Goal: Find specific page/section: Find specific page/section

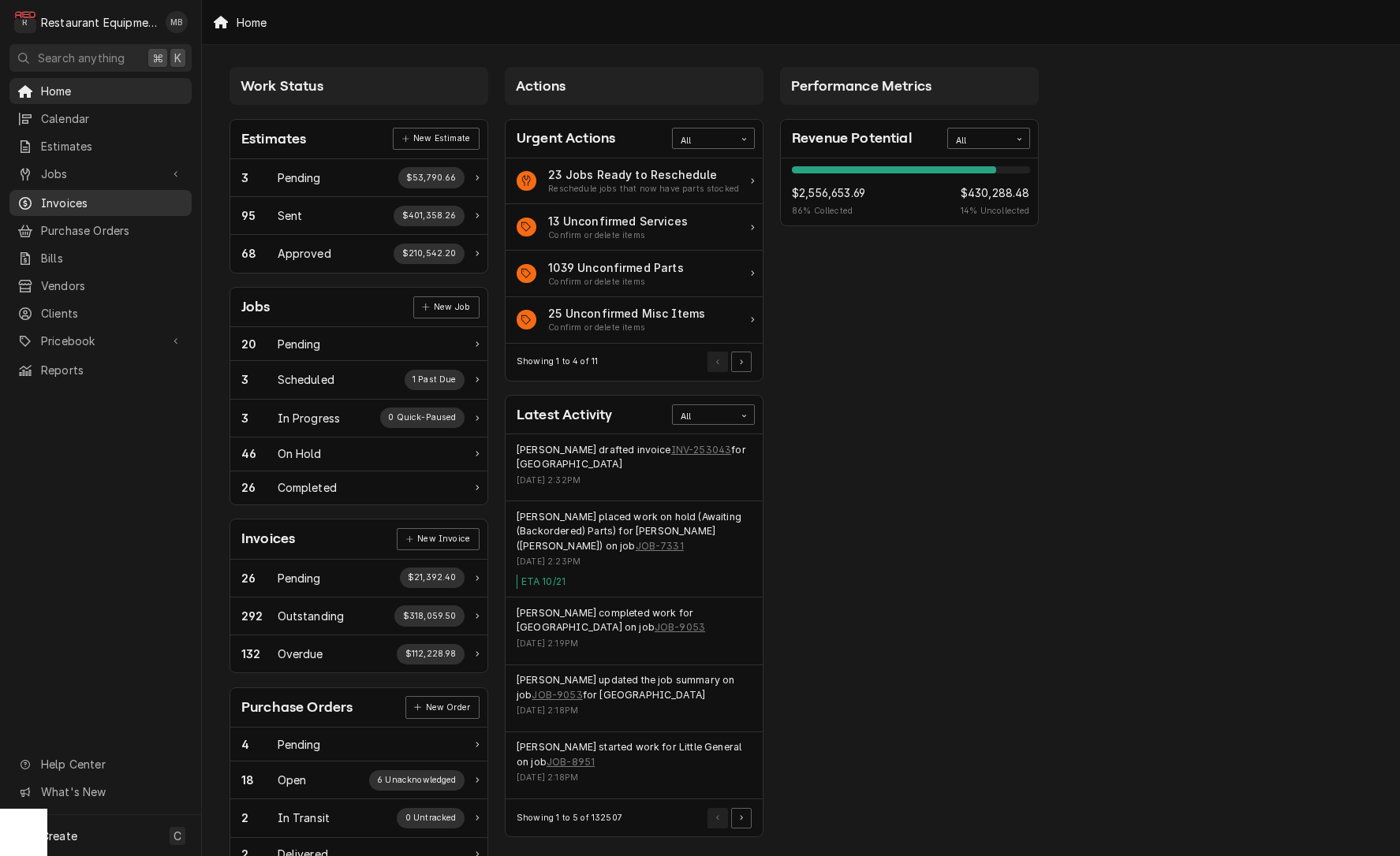
click at [71, 195] on span "Invoices" at bounding box center [112, 203] width 143 height 16
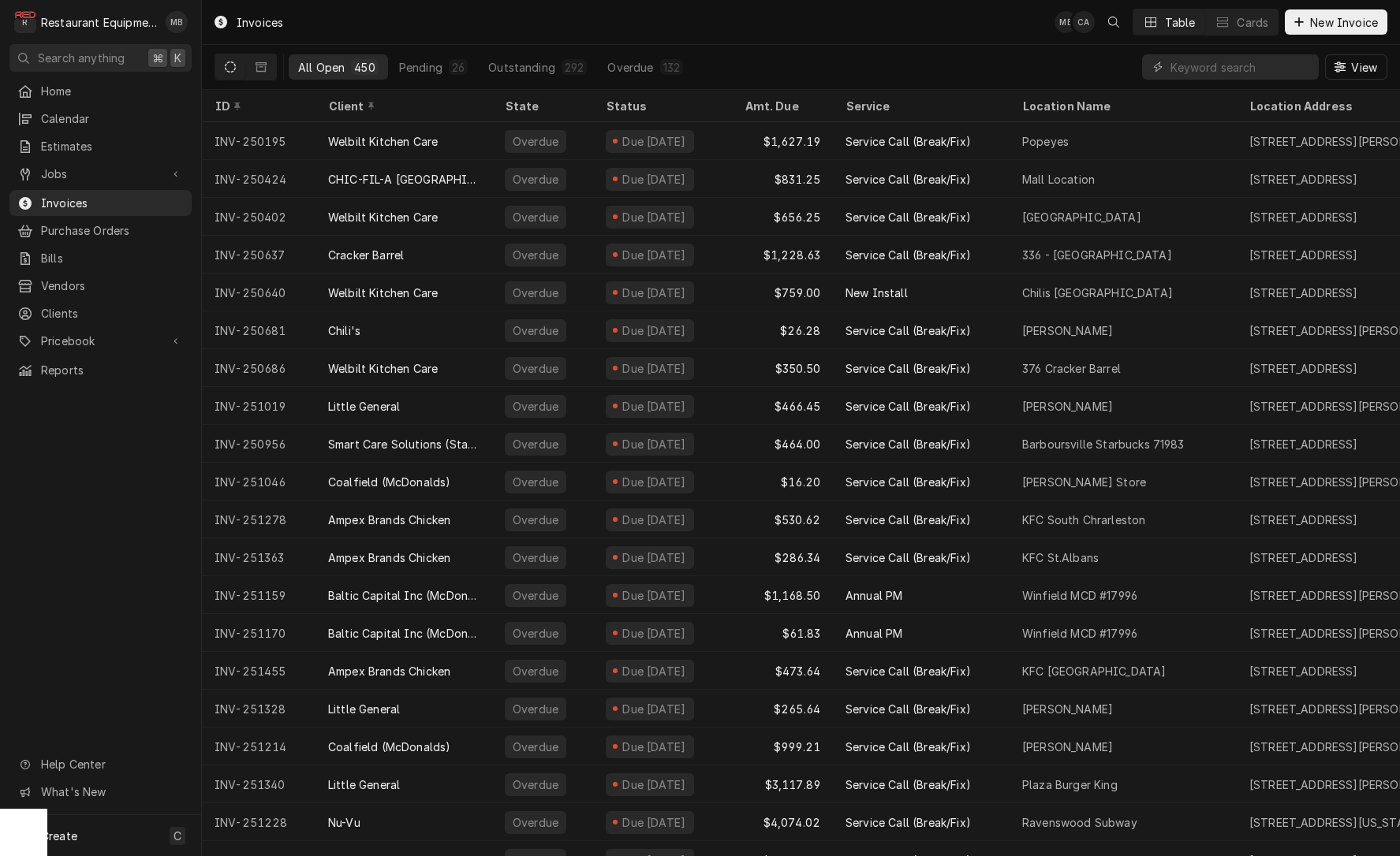
click at [231, 70] on icon "Dynamic Content Wrapper" at bounding box center [231, 67] width 11 height 11
click at [327, 70] on div "All Open" at bounding box center [322, 67] width 47 height 16
click at [104, 88] on span "Home" at bounding box center [112, 91] width 143 height 16
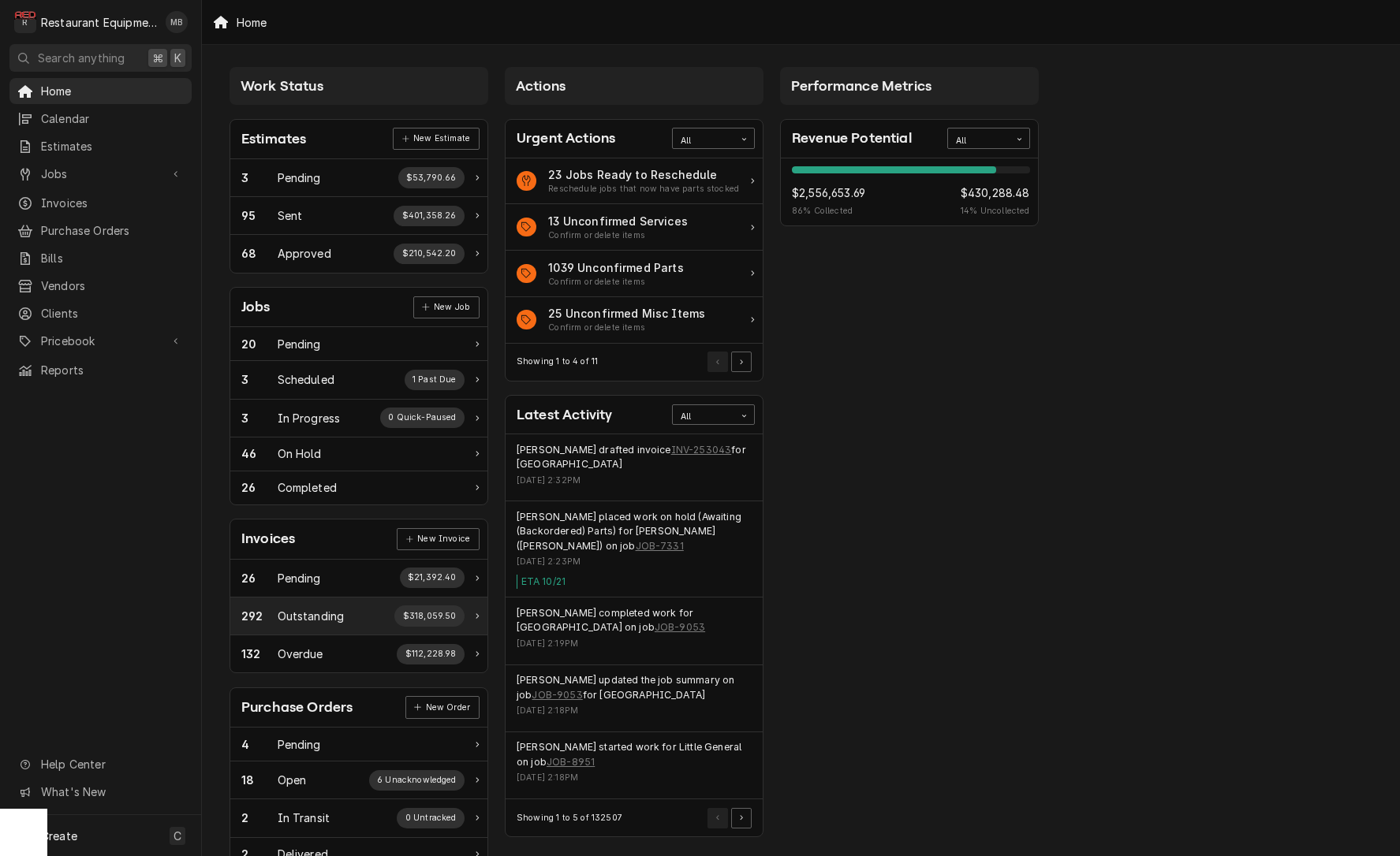
click at [358, 605] on div "292 Outstanding $318,059.50" at bounding box center [352, 615] width 223 height 20
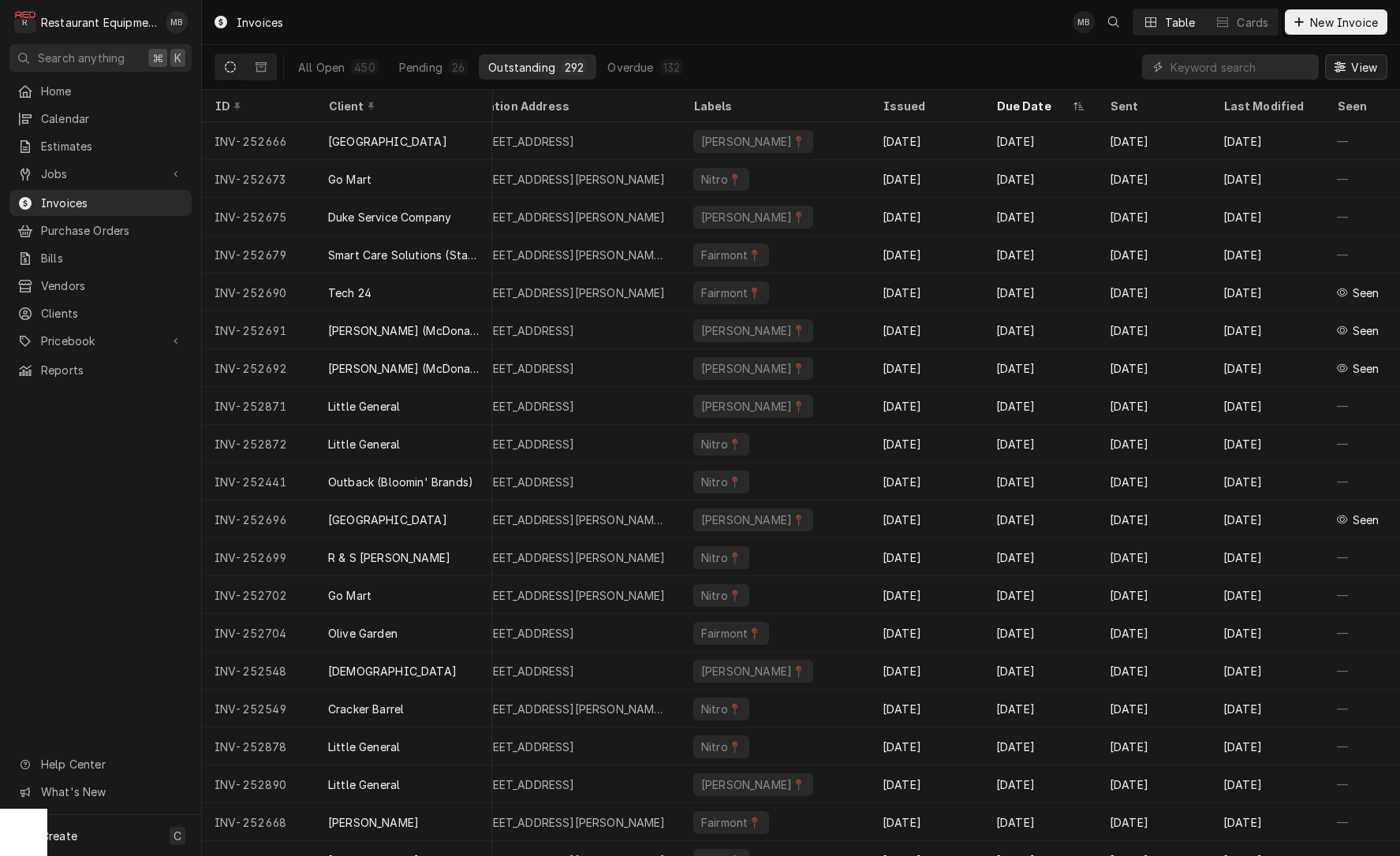
scroll to position [0, 682]
click at [1335, 69] on icon "Dynamic Content Wrapper" at bounding box center [1340, 67] width 11 height 11
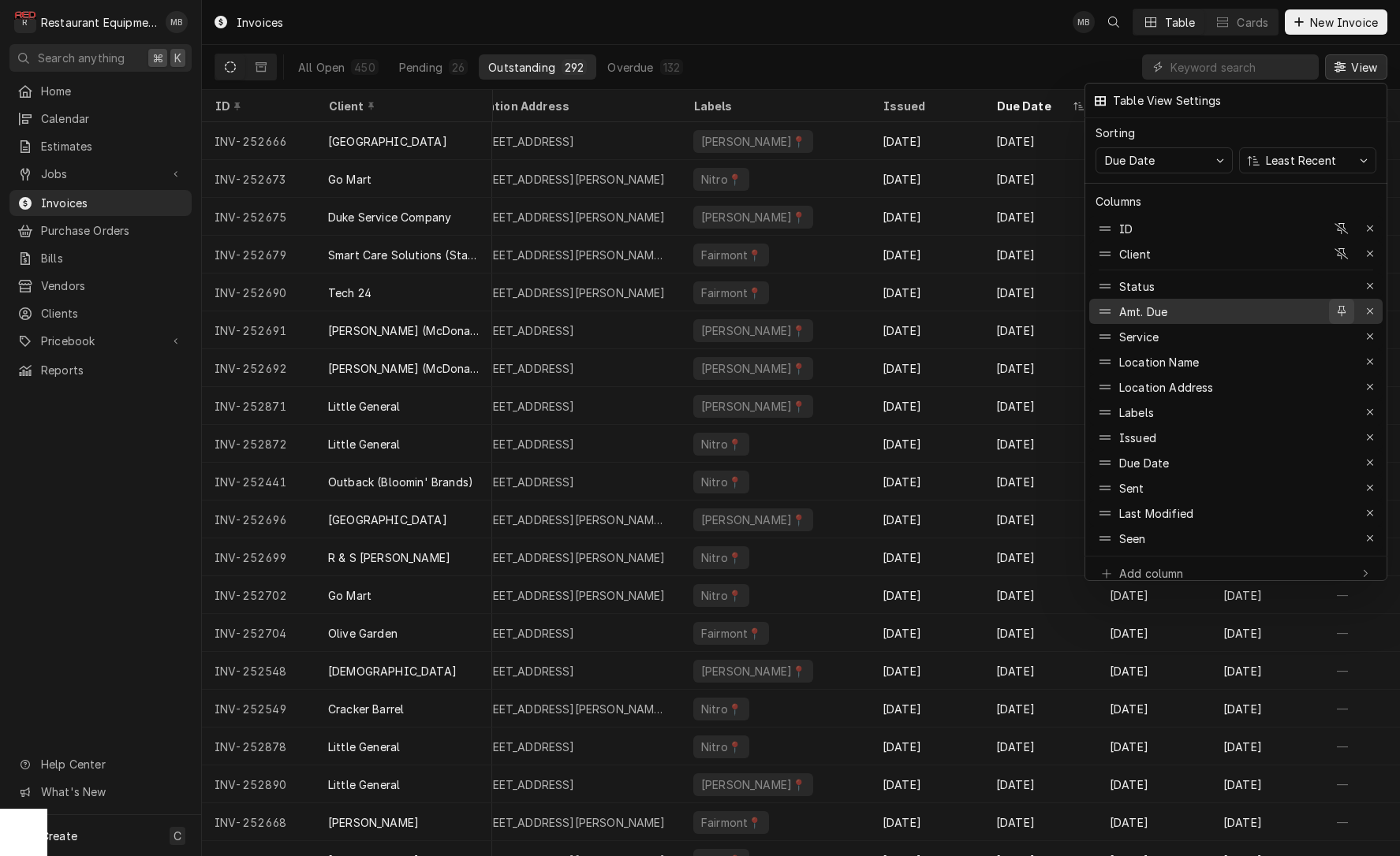
click at [1344, 306] on icon "button" at bounding box center [1342, 312] width 9 height 11
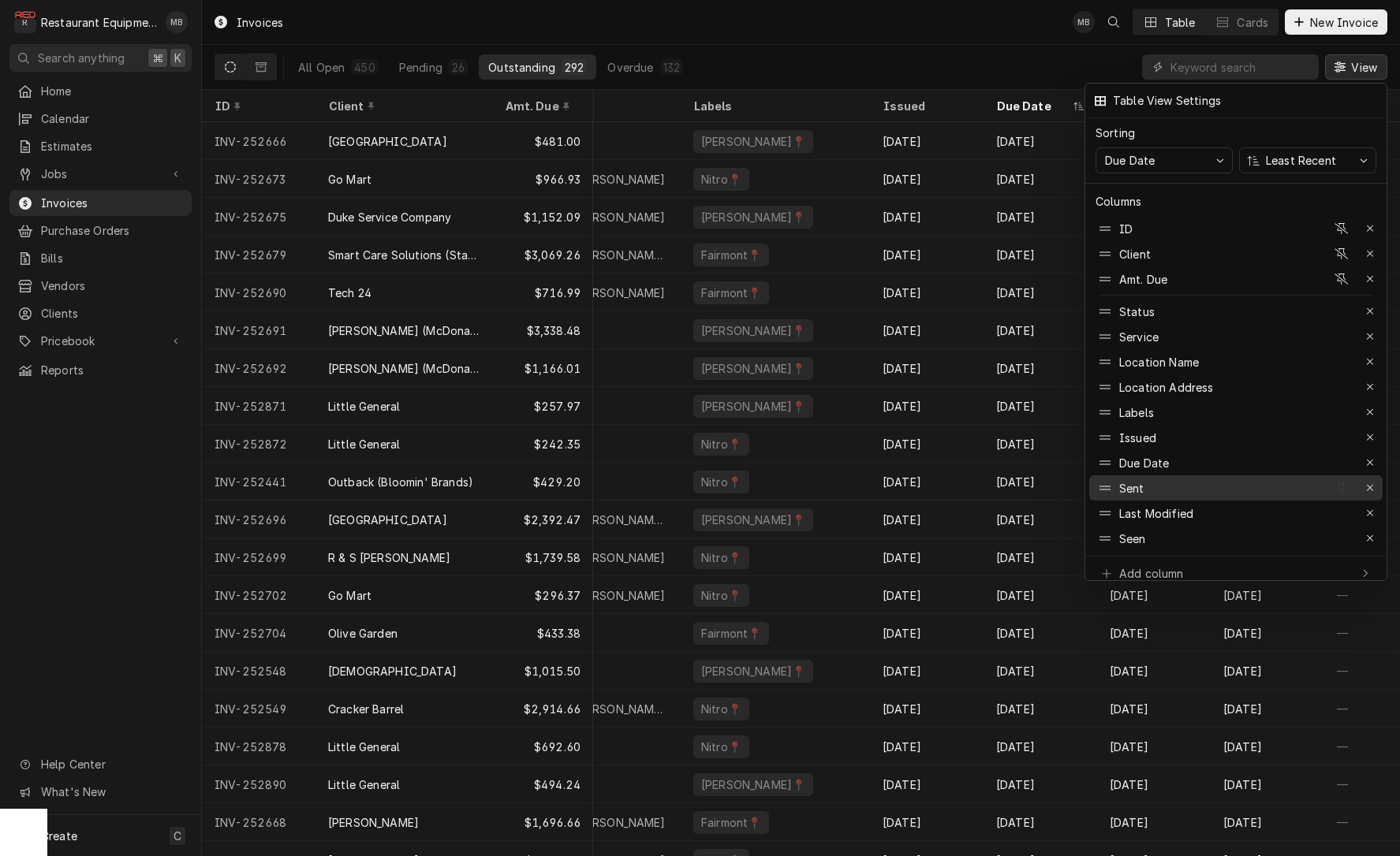
scroll to position [0, 0]
click at [1347, 565] on div "Add column" at bounding box center [1224, 573] width 251 height 16
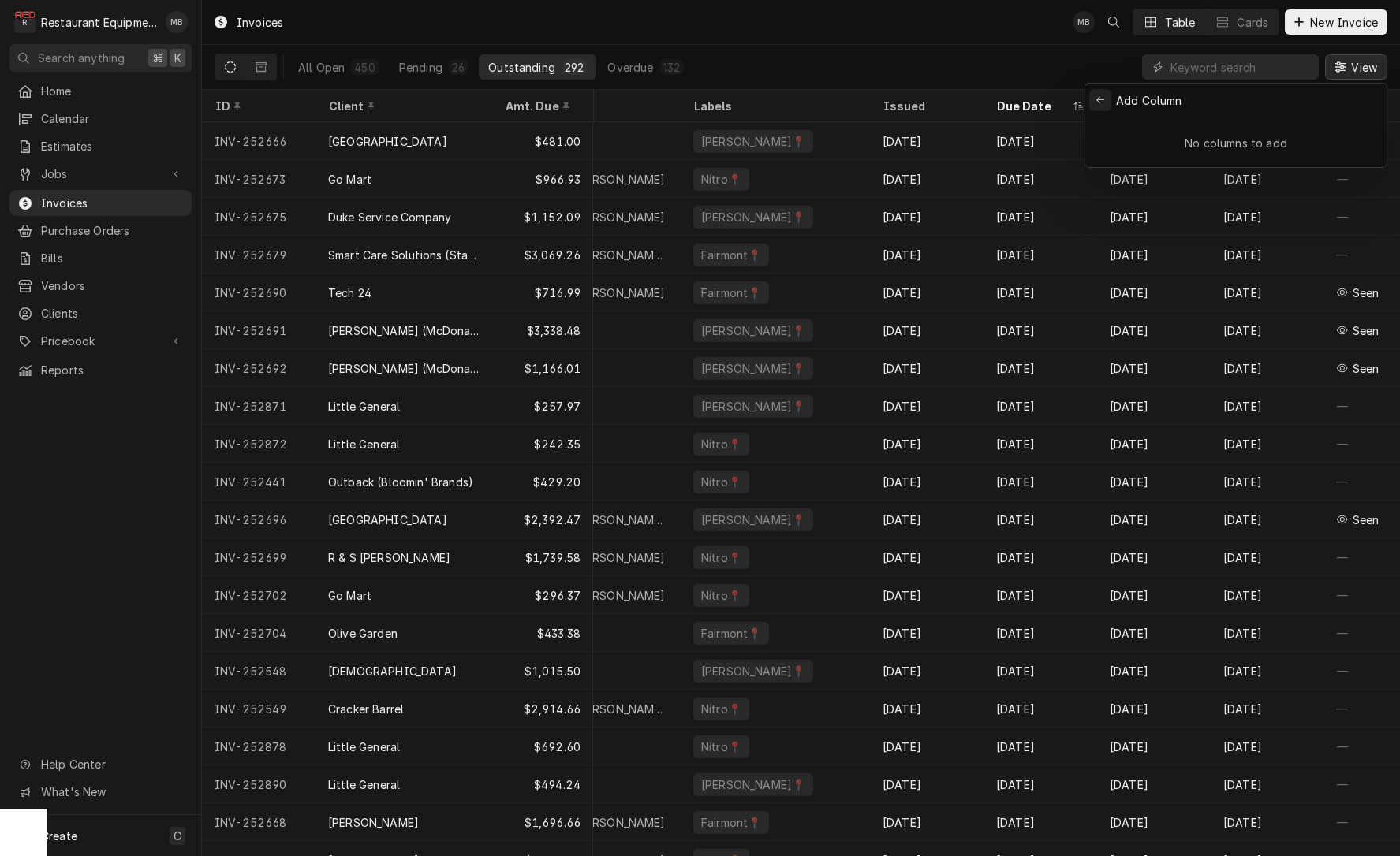
click at [1100, 101] on icon "Back to previous items" at bounding box center [1100, 100] width 9 height 10
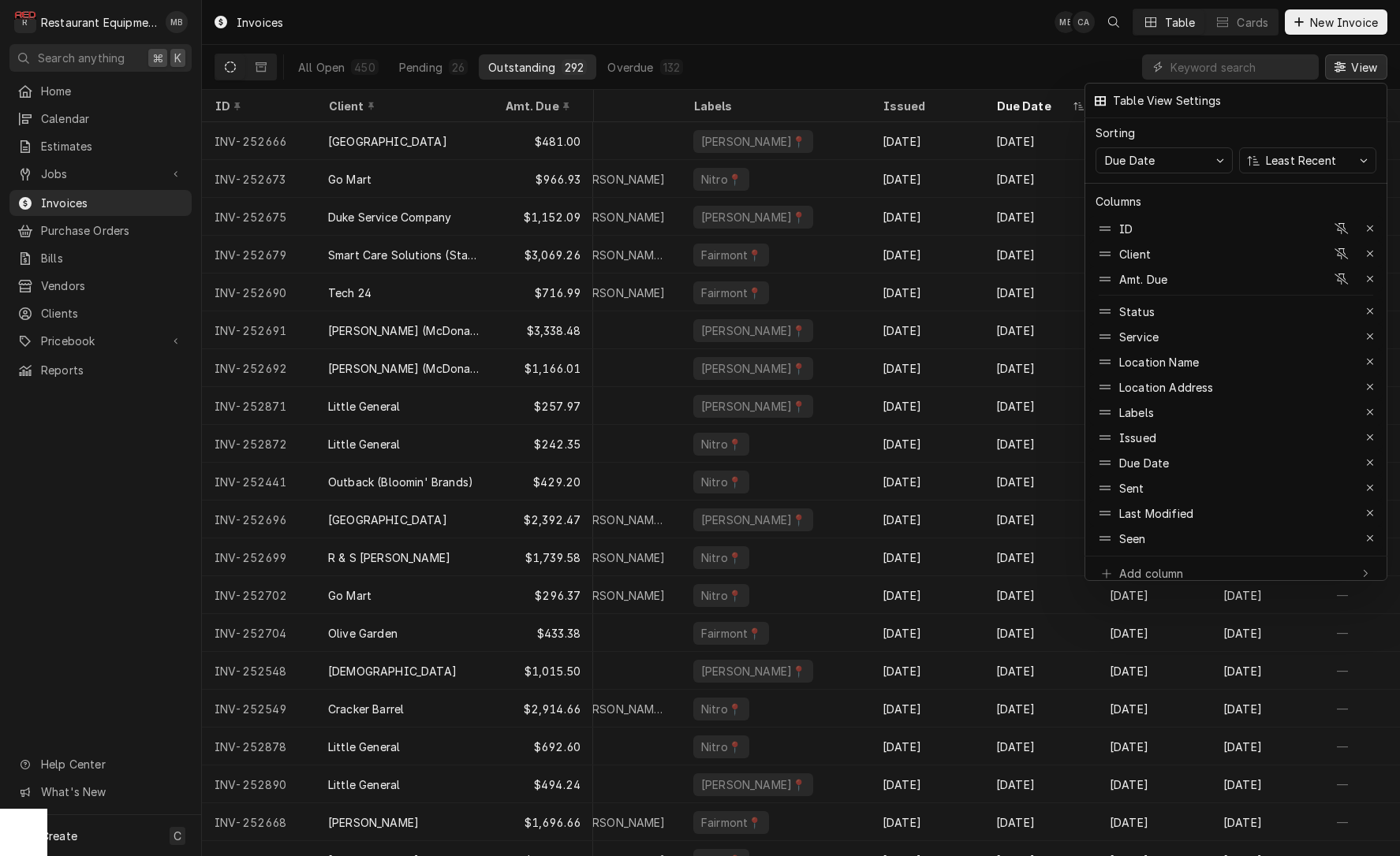
click at [1048, 53] on div at bounding box center [700, 428] width 1400 height 856
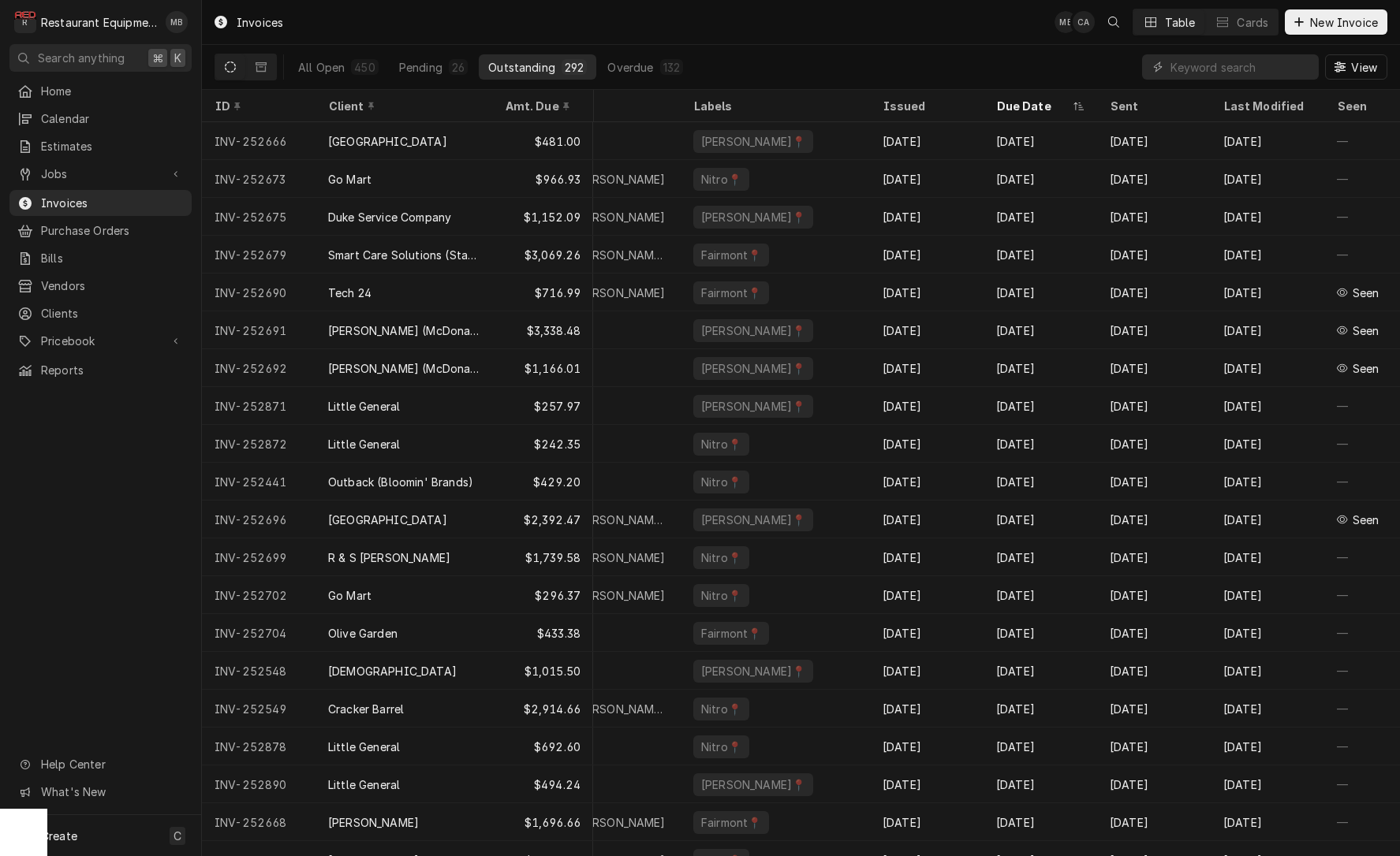
click at [229, 70] on icon "Dynamic Content Wrapper" at bounding box center [231, 67] width 11 height 11
click at [315, 70] on div "All Open" at bounding box center [322, 67] width 47 height 16
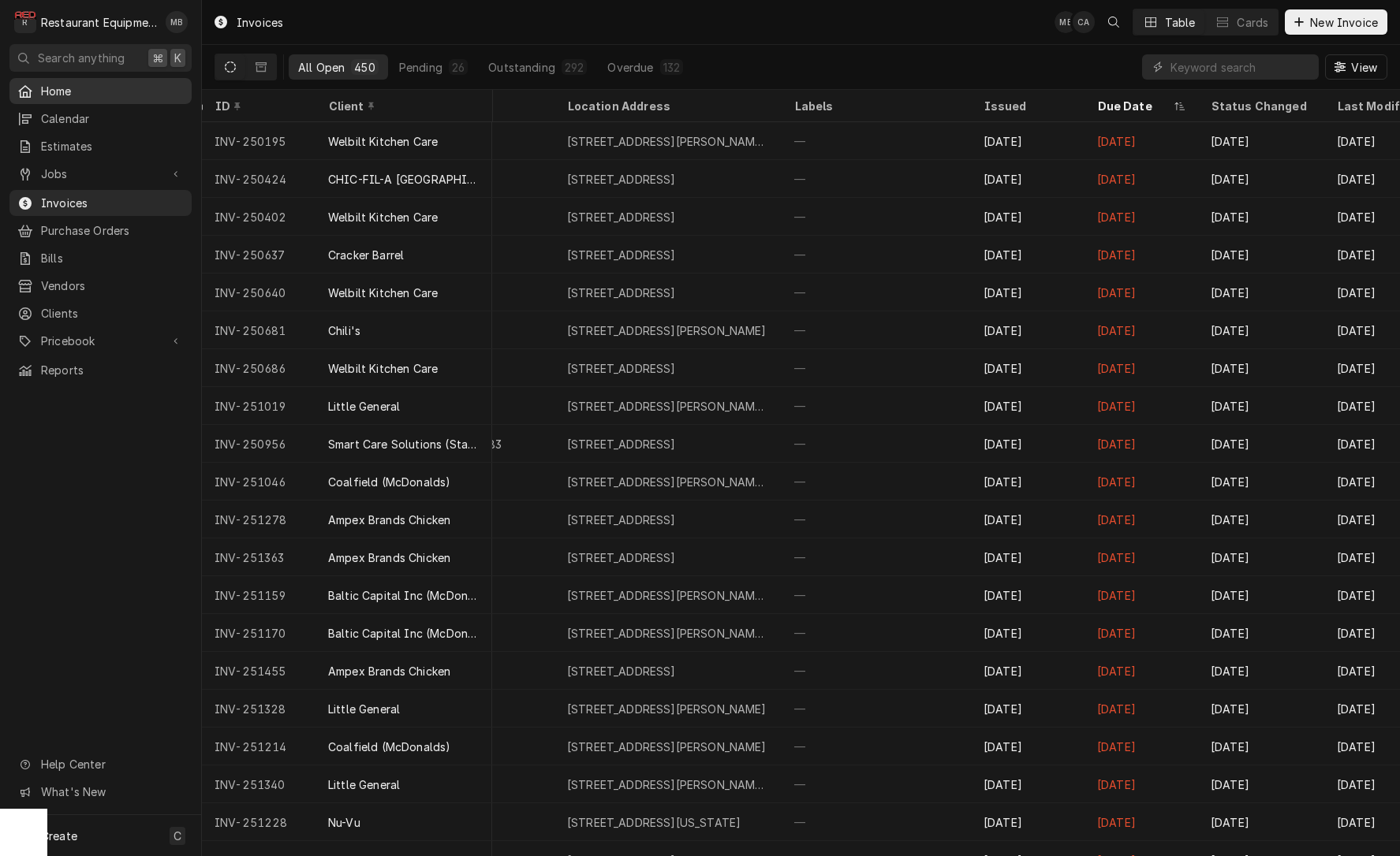
click at [40, 89] on div "Home" at bounding box center [100, 91] width 167 height 16
